Goal: Transaction & Acquisition: Book appointment/travel/reservation

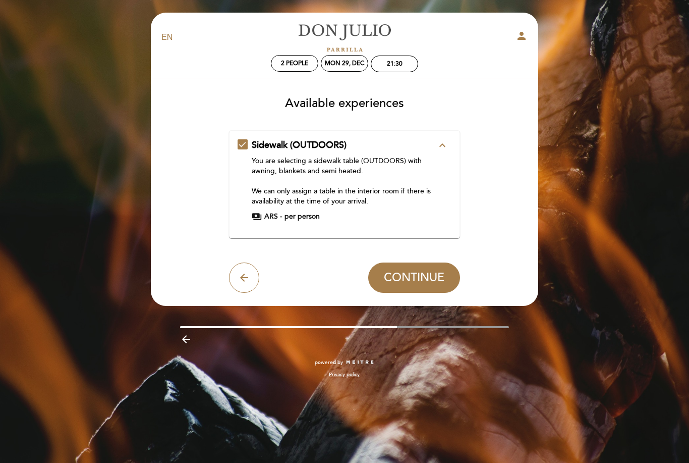
click at [243, 146] on div "Sidewalk (OUTDOORS) expand_less You are selecting a sidewalk table (OUTDOORS) w…" at bounding box center [345, 180] width 214 height 83
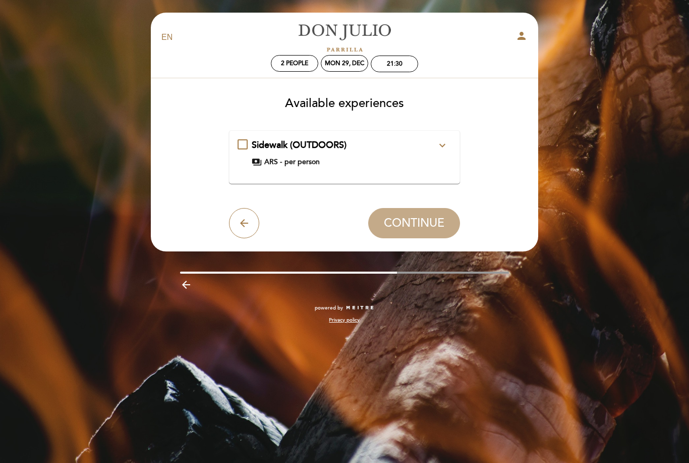
click at [441, 144] on icon "expand_more" at bounding box center [442, 145] width 12 height 12
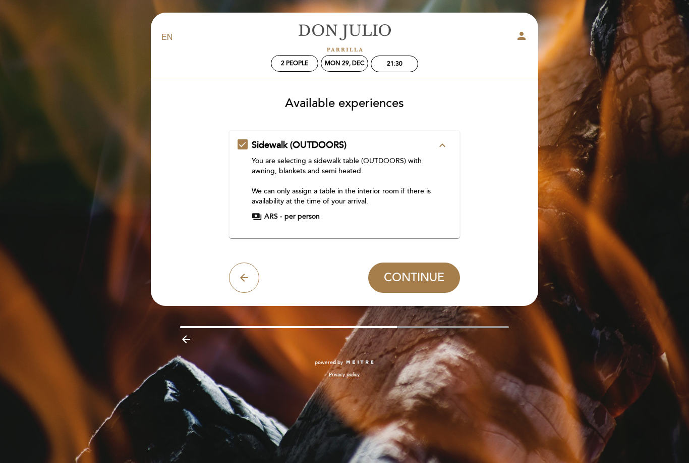
click at [441, 144] on icon "expand_less" at bounding box center [442, 145] width 12 height 12
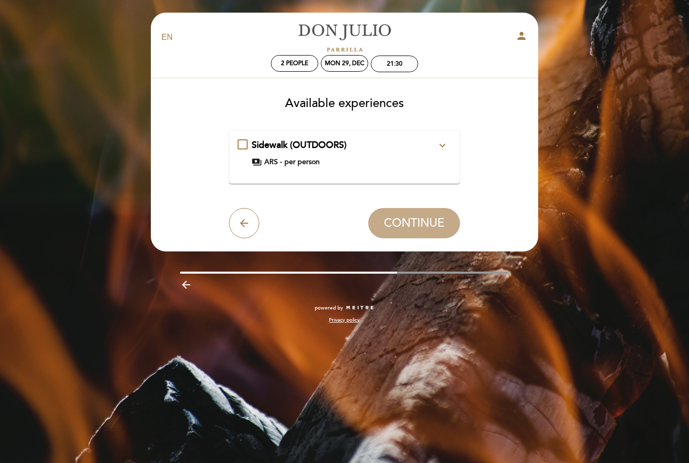
click at [246, 145] on div "Sidewalk (OUTDOORS) expand_more You are selecting a sidewalk table (OUTDOORS) w…" at bounding box center [345, 153] width 214 height 28
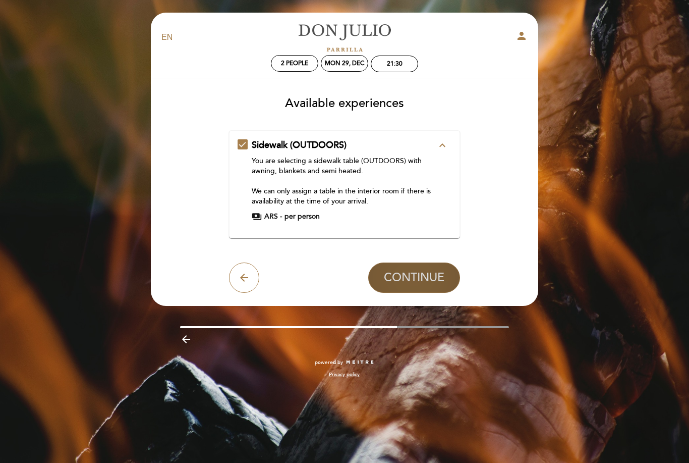
click at [401, 276] on span "CONTINUE" at bounding box center [414, 277] width 61 height 14
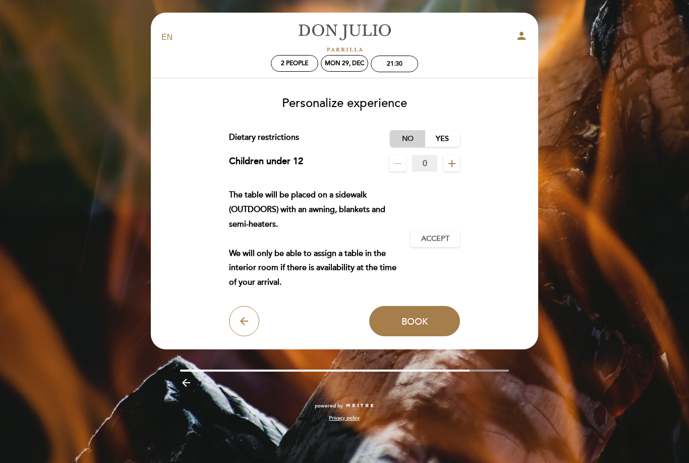
click at [405, 136] on label "No" at bounding box center [407, 138] width 35 height 17
click at [433, 243] on button "Accept Accepted" at bounding box center [435, 238] width 49 height 17
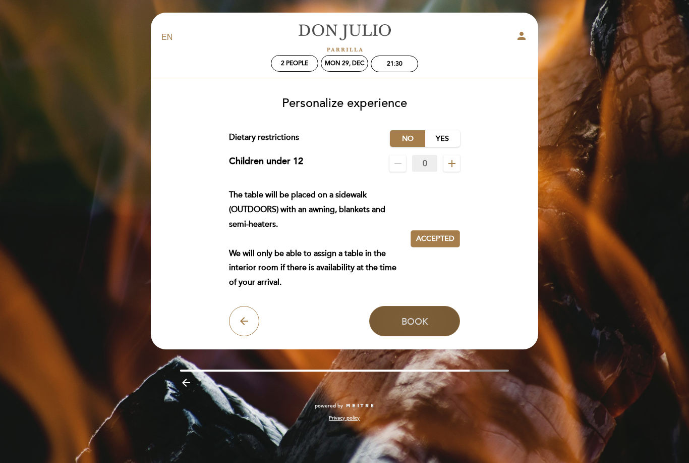
click at [432, 323] on button "Book" at bounding box center [414, 321] width 91 height 30
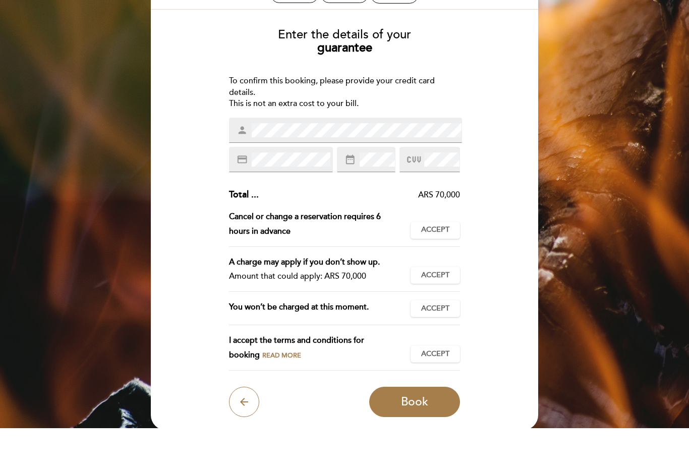
scroll to position [42, 0]
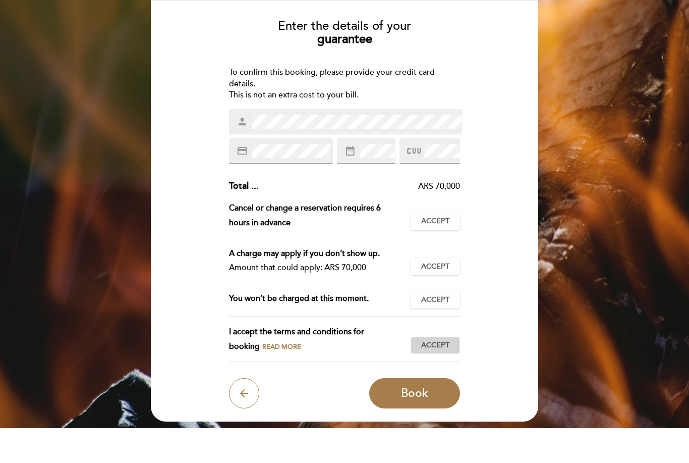
click at [437, 375] on span "Accept" at bounding box center [435, 380] width 28 height 11
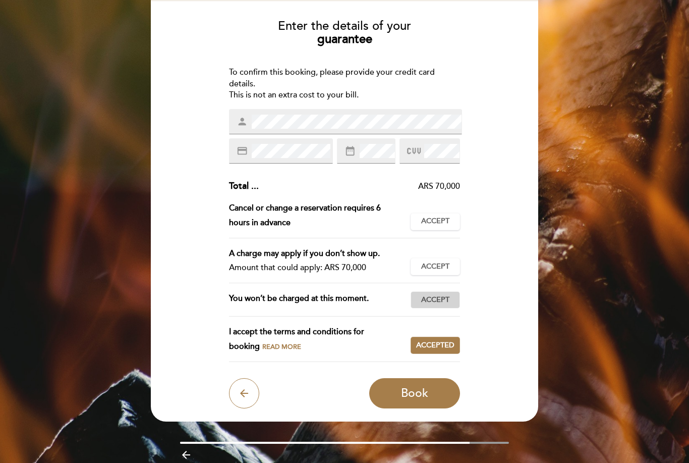
click at [437, 299] on span "Accept" at bounding box center [435, 300] width 28 height 11
click at [440, 253] on div "A charge may apply if you don’t show up. Amount that could apply: ARS 70,000 Ac…" at bounding box center [345, 264] width 232 height 37
click at [439, 262] on span "Accept" at bounding box center [435, 266] width 28 height 11
click at [439, 217] on span "Accept" at bounding box center [435, 221] width 28 height 11
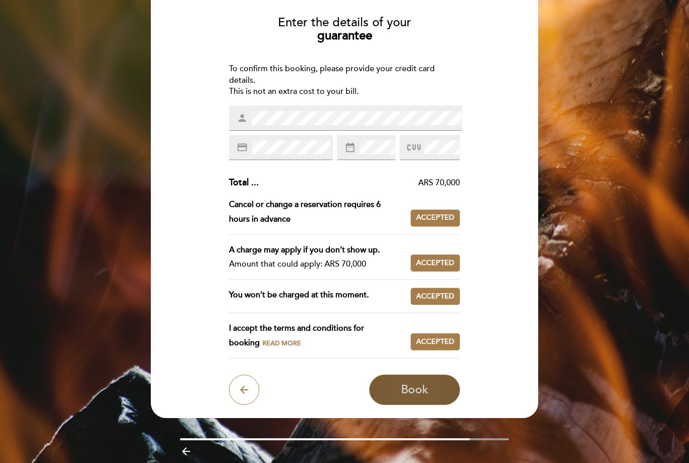
click at [424, 383] on span "Book" at bounding box center [414, 389] width 27 height 14
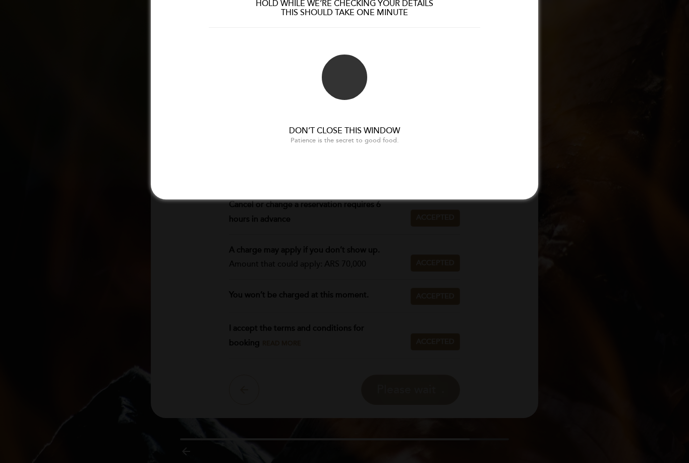
scroll to position [0, 0]
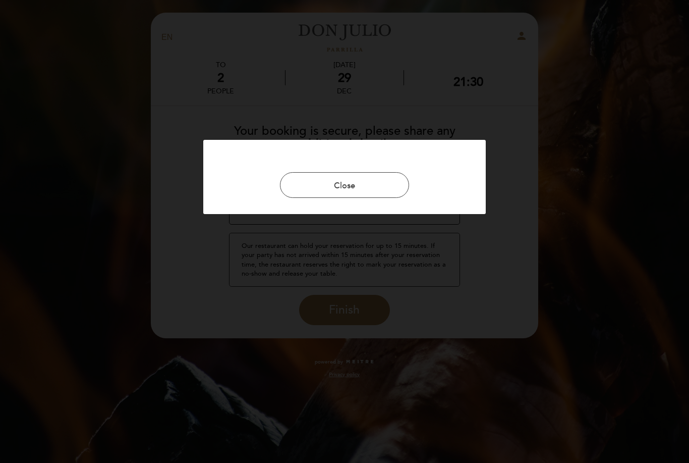
click at [368, 132] on div at bounding box center [344, 231] width 689 height 463
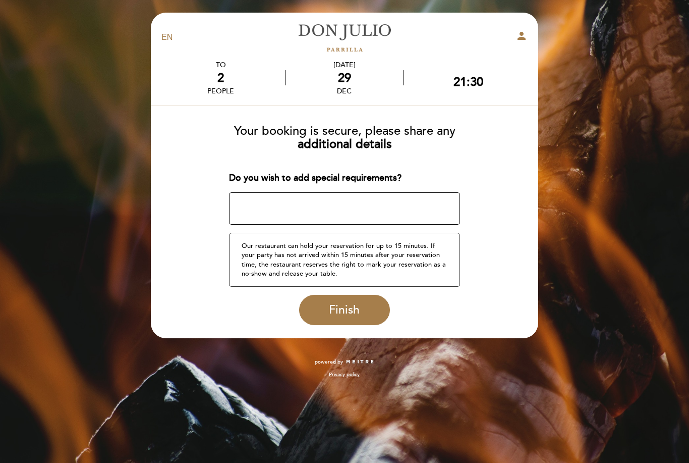
click at [313, 204] on textarea at bounding box center [345, 208] width 232 height 32
type textarea "I"
type textarea "Celebrating our honeymoon!"
click at [345, 316] on button "Finish" at bounding box center [344, 310] width 91 height 30
